Goal: Information Seeking & Learning: Learn about a topic

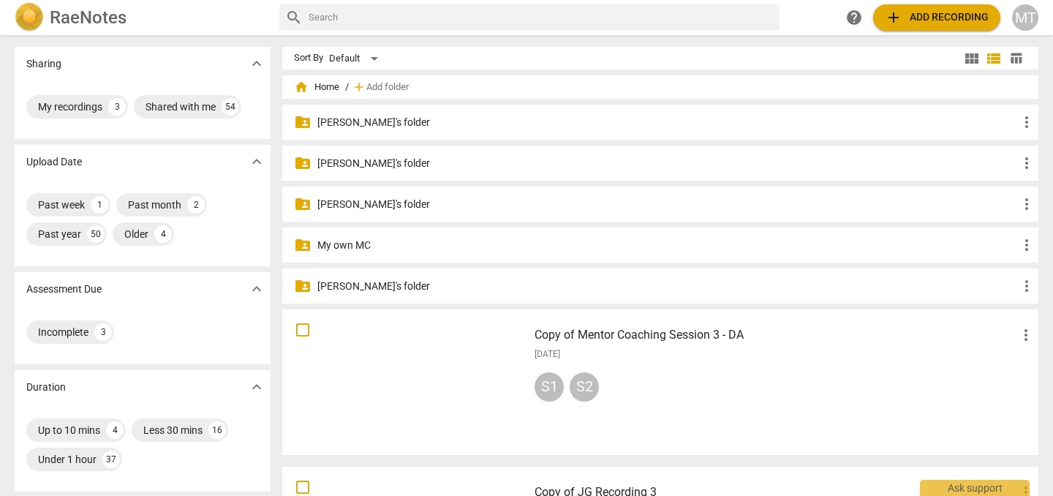
click at [324, 254] on div "folder_shared My own MC more_vert" at bounding box center [660, 244] width 756 height 35
click at [334, 243] on p "My own MC" at bounding box center [667, 245] width 701 height 15
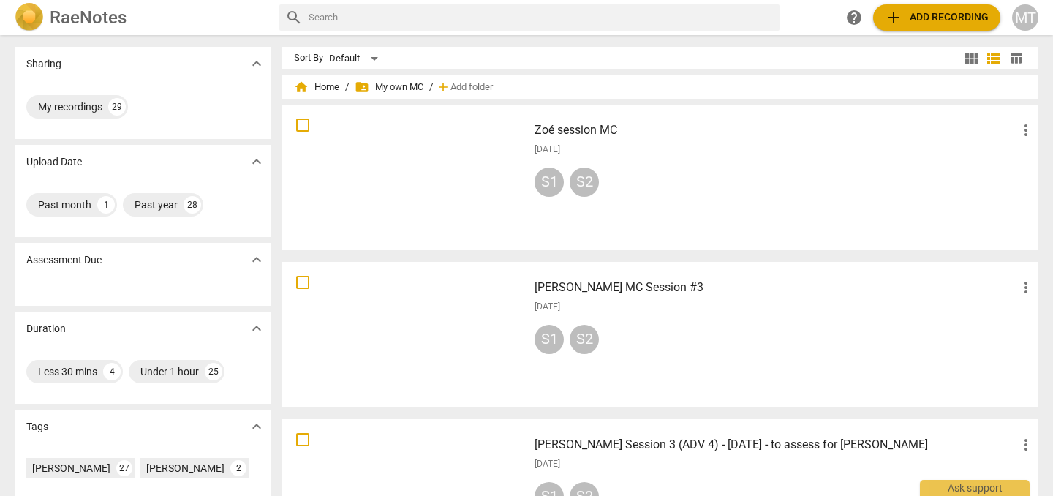
click at [577, 282] on h3 "[PERSON_NAME] MC Session #3" at bounding box center [776, 288] width 483 height 18
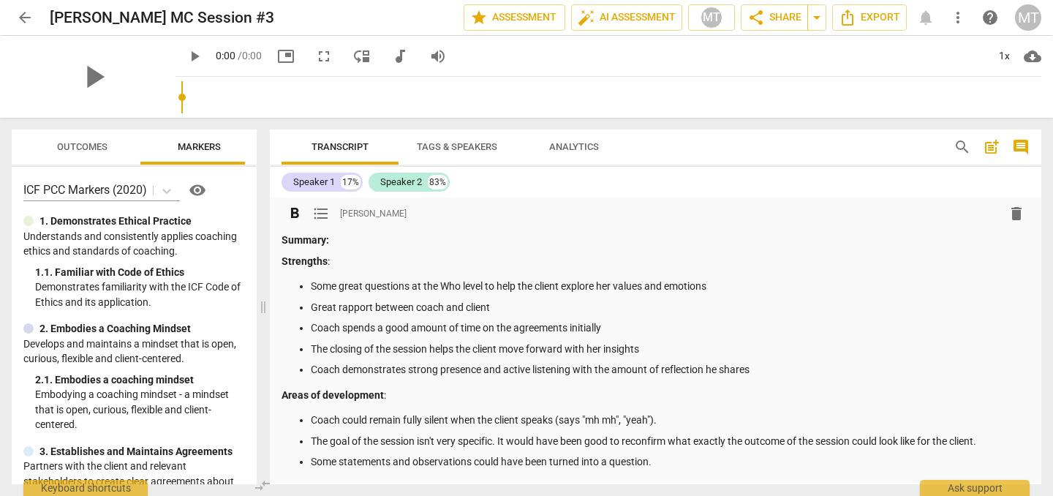
drag, startPoint x: 260, startPoint y: 226, endPoint x: 303, endPoint y: 235, distance: 44.7
click at [259, 229] on span at bounding box center [263, 307] width 9 height 378
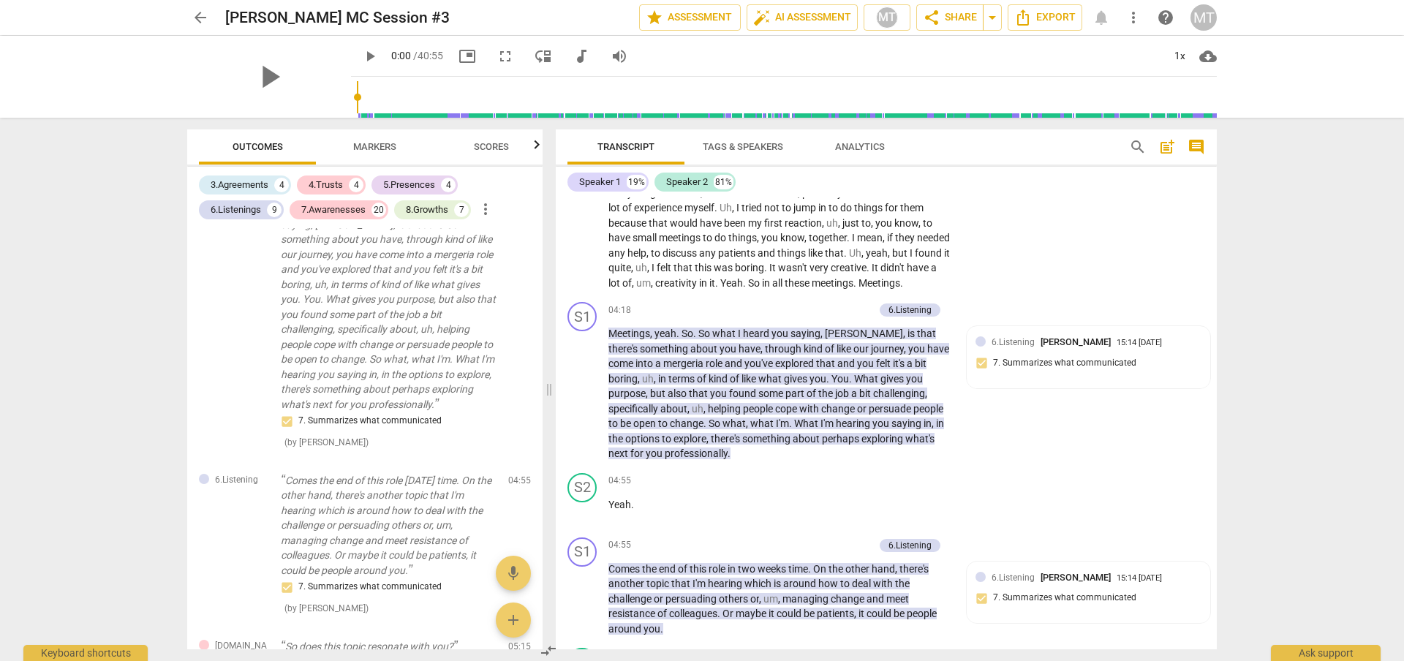
scroll to position [1367, 0]
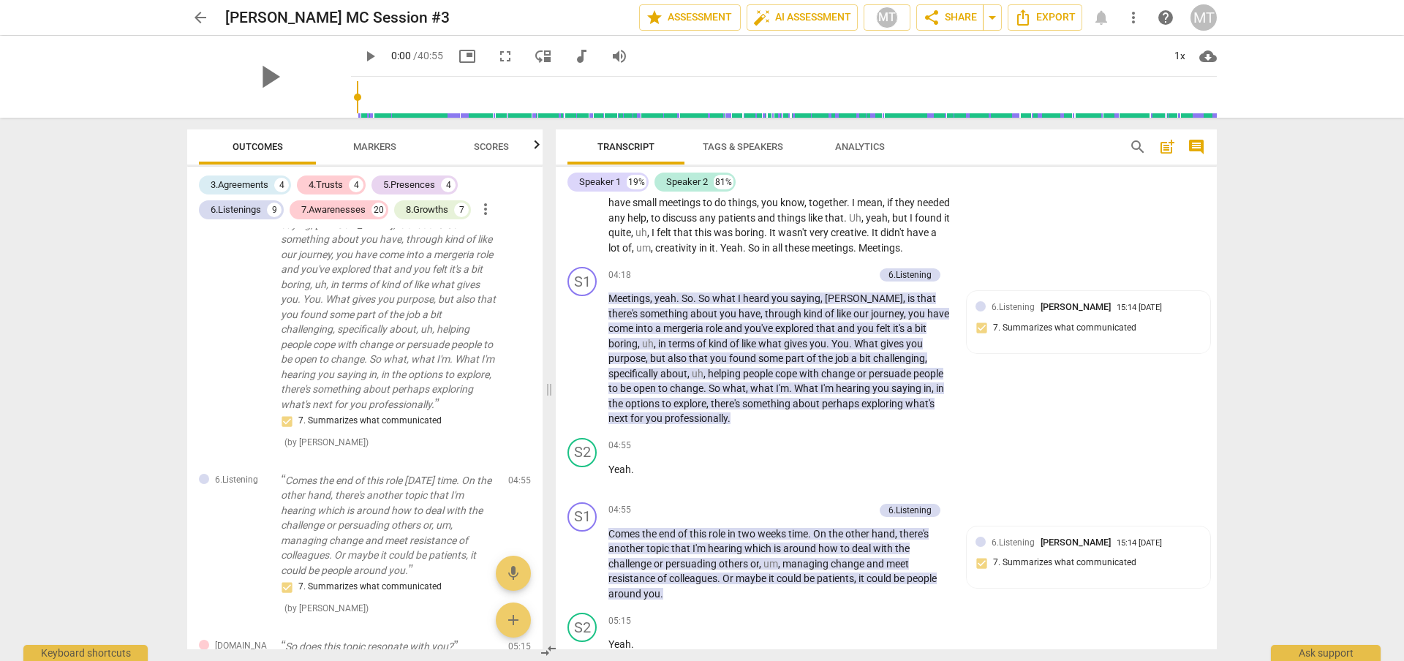
click at [1052, 416] on div "arrow_back [PERSON_NAME] MC Session #3 edit star Assessment auto_fix_high AI As…" at bounding box center [702, 330] width 1404 height 661
